Goal: Information Seeking & Learning: Learn about a topic

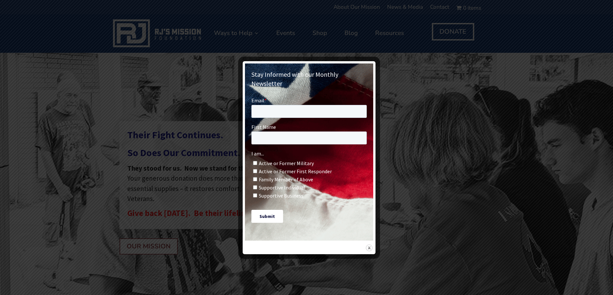
click at [367, 244] on img at bounding box center [369, 247] width 7 height 7
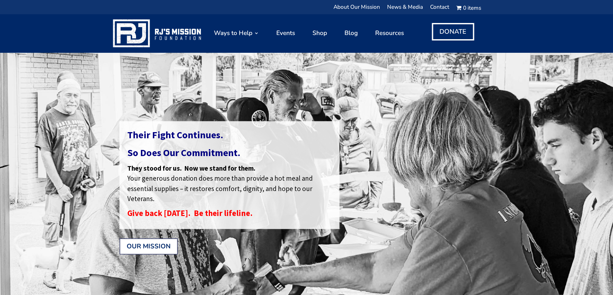
click at [145, 245] on link "OUR MISSION" at bounding box center [149, 246] width 58 height 16
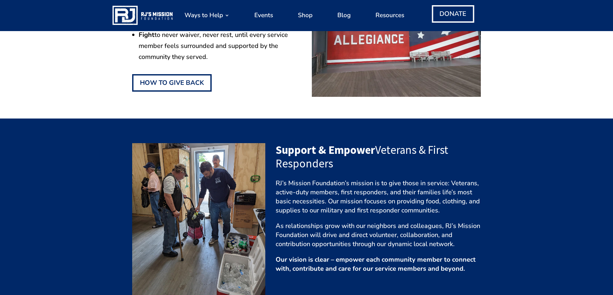
scroll to position [259, 0]
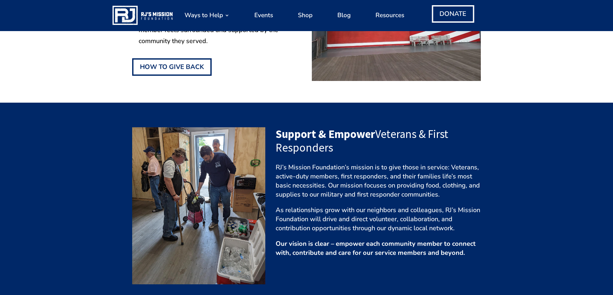
drag, startPoint x: 277, startPoint y: 167, endPoint x: 442, endPoint y: 193, distance: 167.0
click at [442, 193] on p "RJ’s Mission Foundation’s mission is to give those in service: Veterans, active…" at bounding box center [378, 184] width 205 height 43
copy span "RJ’s Mission Foundation’s mission is to give those in service: Veterans, active…"
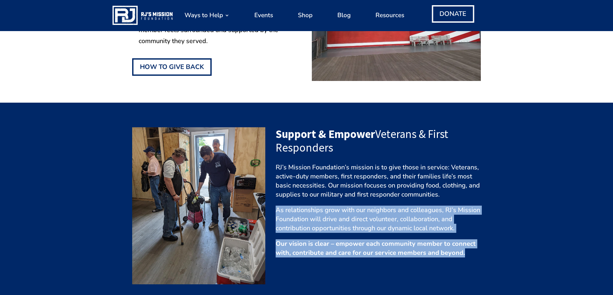
drag, startPoint x: 275, startPoint y: 210, endPoint x: 467, endPoint y: 255, distance: 196.9
click at [467, 255] on div "Support & Empower Veterans & First Responders RJ’s Mission Foundation’s mission…" at bounding box center [306, 205] width 349 height 174
copy div "As relationships grow with our neighbors and colleagues, RJ’s Mission Foundatio…"
